Goal: Register for event/course

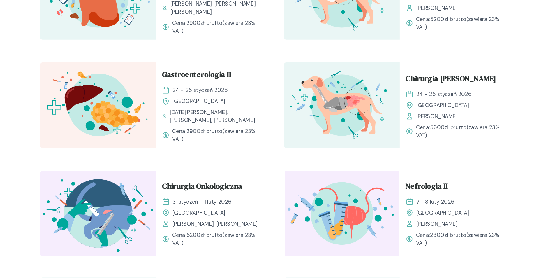
scroll to position [700, 0]
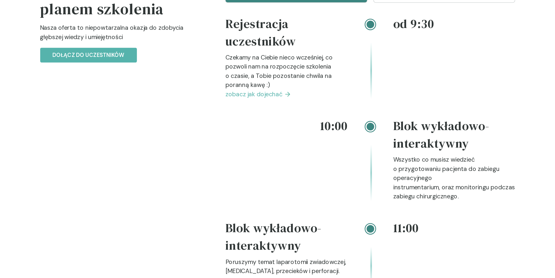
scroll to position [787, 0]
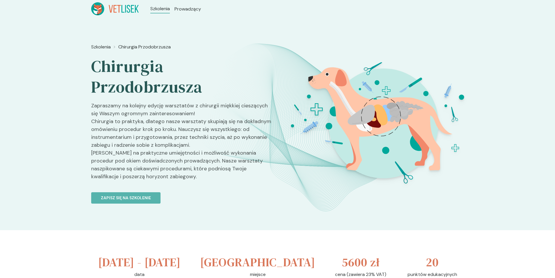
click at [405, 186] on img at bounding box center [380, 118] width 207 height 155
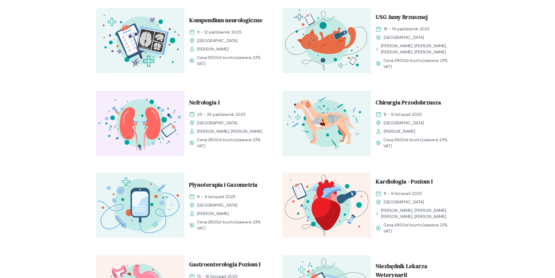
scroll to position [379, 0]
